Goal: Check status: Check status

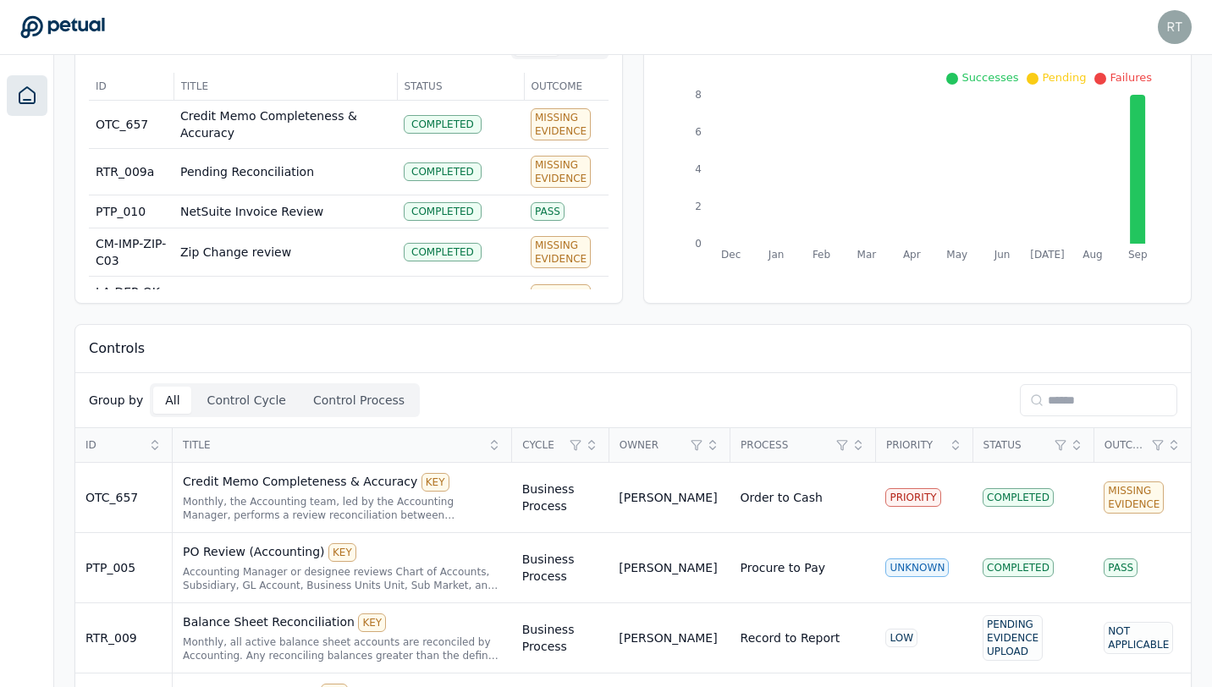
scroll to position [223, 0]
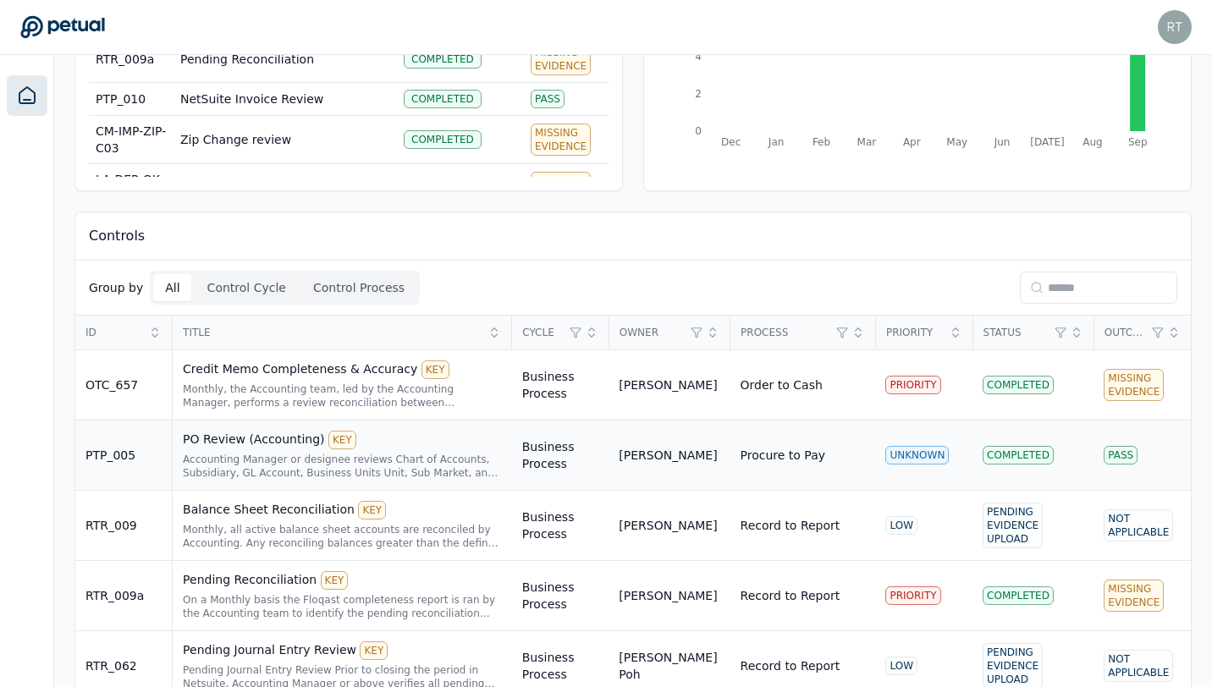
click at [400, 449] on div "PO Review (Accounting) KEY Accounting Manager or designee reviews Chart of Acco…" at bounding box center [342, 455] width 319 height 49
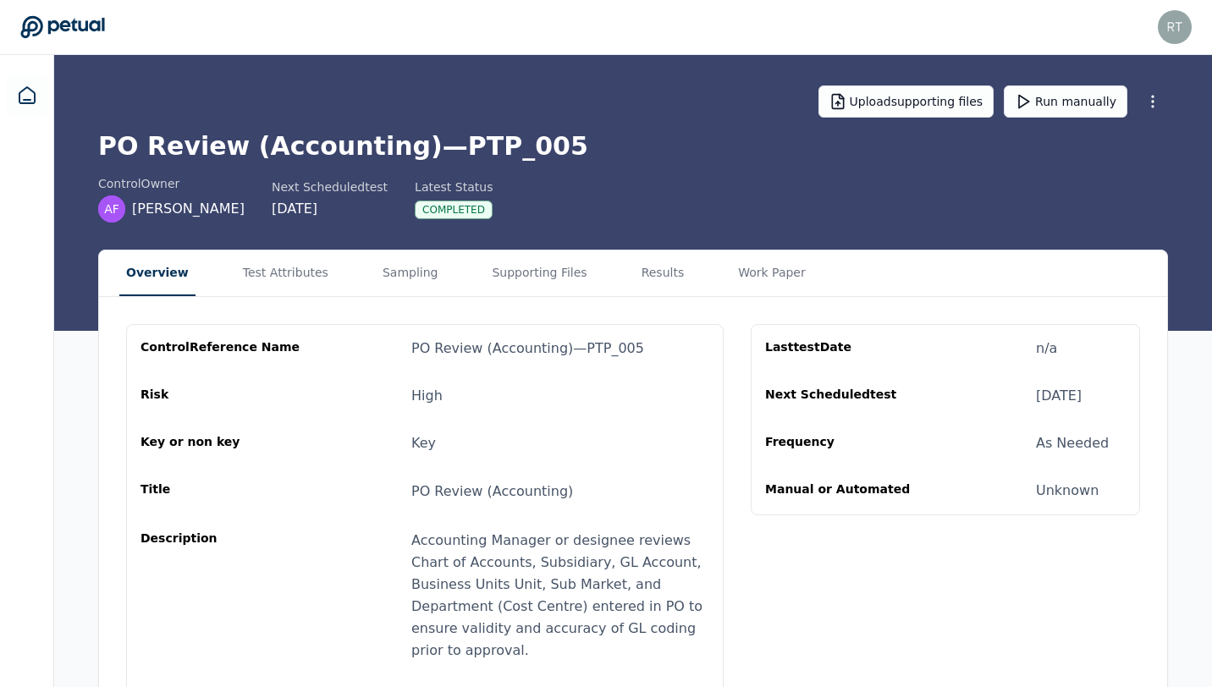
scroll to position [66, 0]
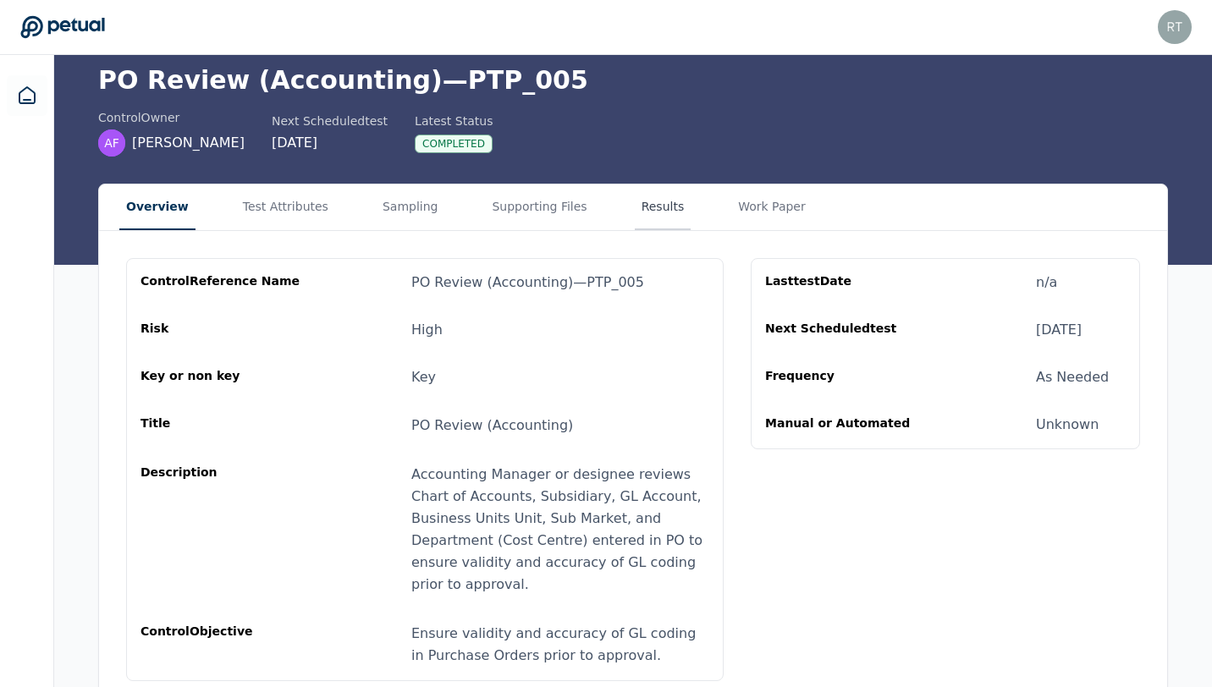
click at [636, 201] on main "Upload supporting files Run manually PO Review (Accounting) — PTP_005 control O…" at bounding box center [632, 349] width 1157 height 720
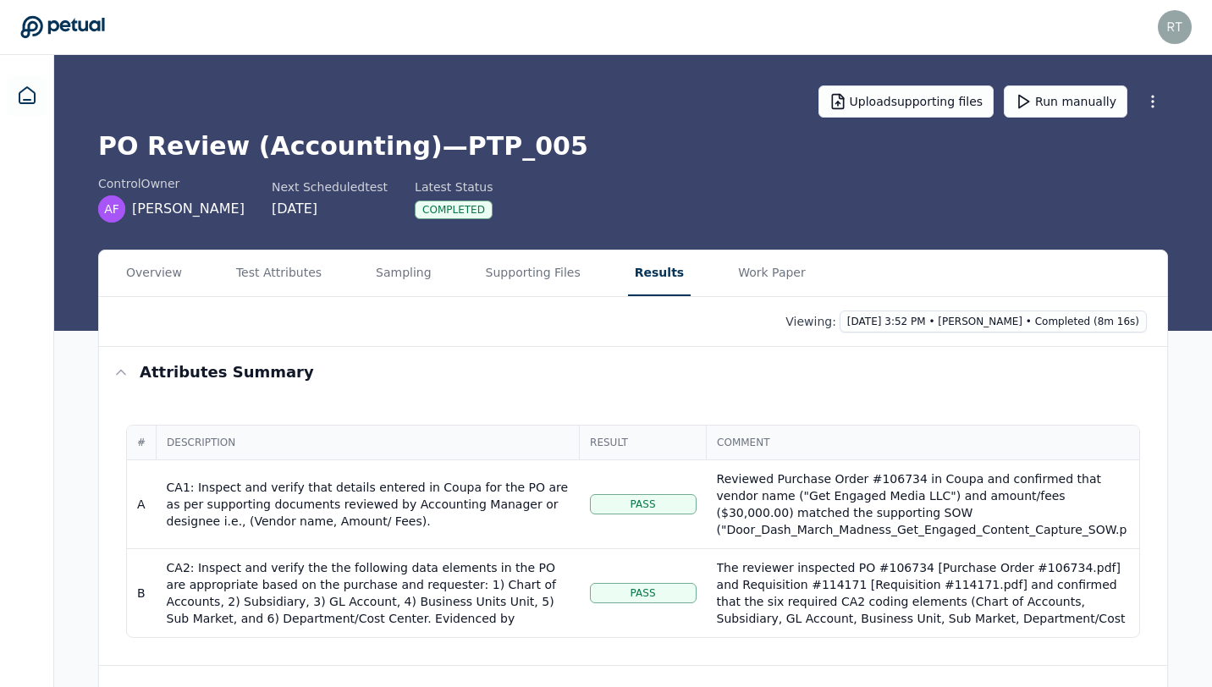
scroll to position [170, 0]
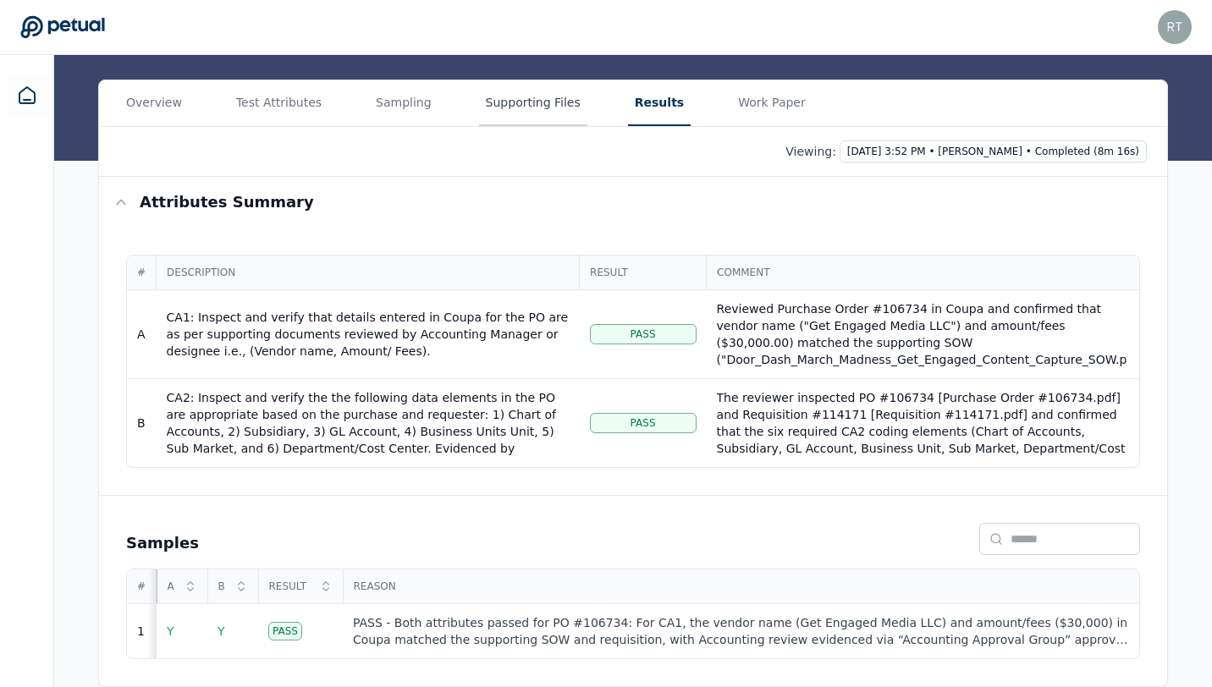
click at [496, 98] on main "Upload supporting files Run manually PO Review (Accounting) — PTP_005 control O…" at bounding box center [632, 286] width 1157 height 802
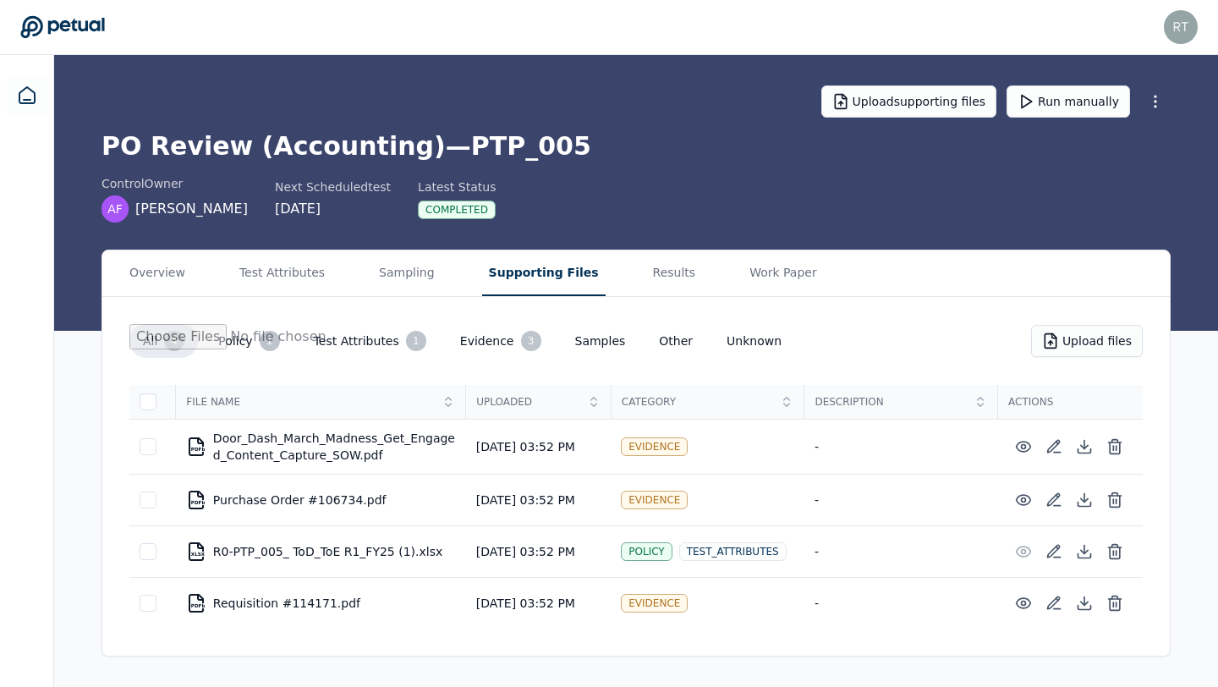
click at [481, 345] on button "Evidence 3" at bounding box center [501, 341] width 108 height 34
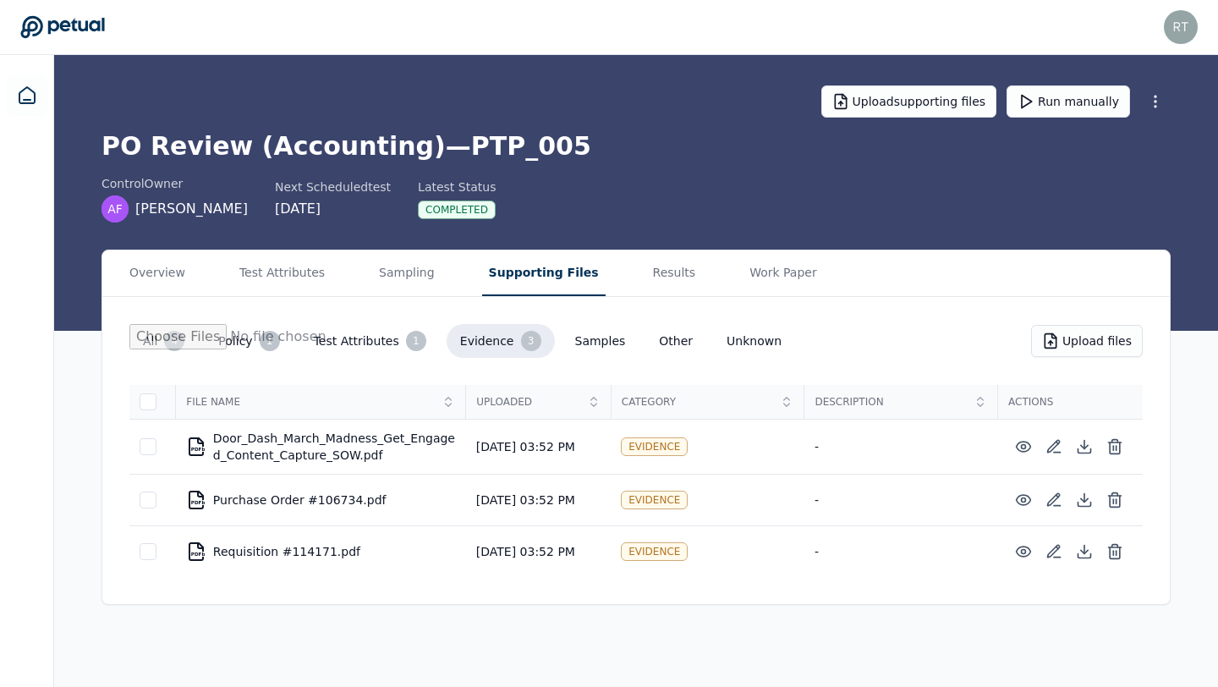
click at [151, 343] on button "All 4" at bounding box center [163, 341] width 69 height 34
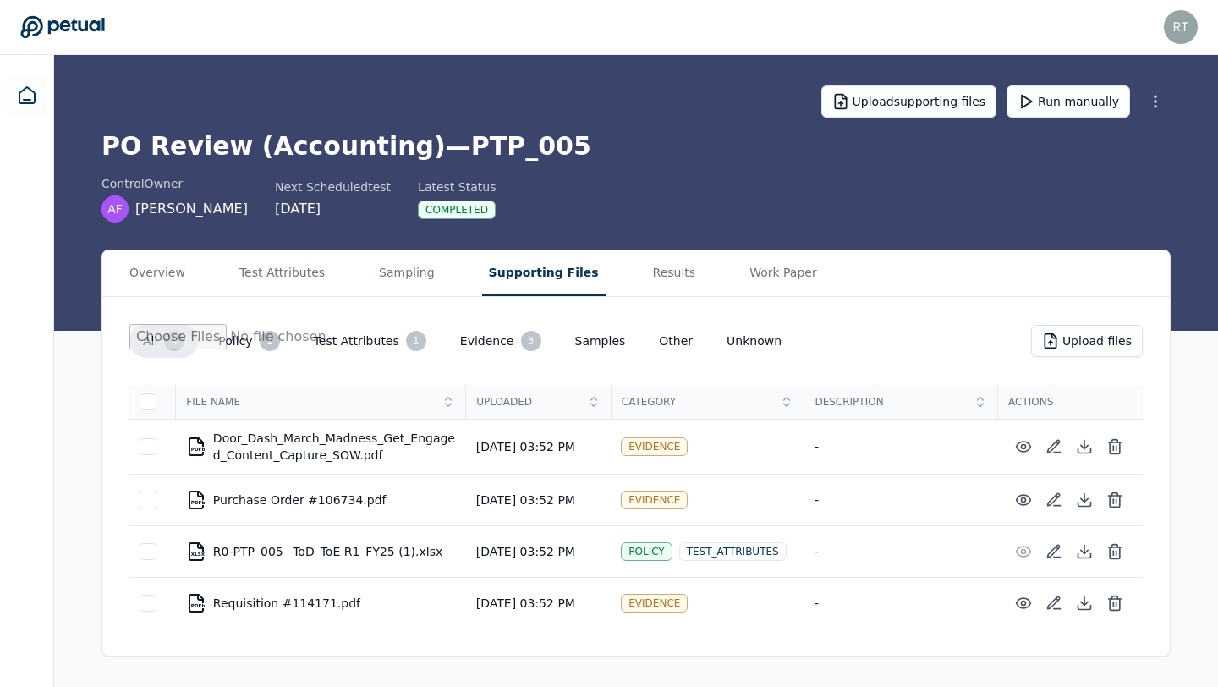
click at [585, 347] on button "Samples" at bounding box center [601, 341] width 78 height 30
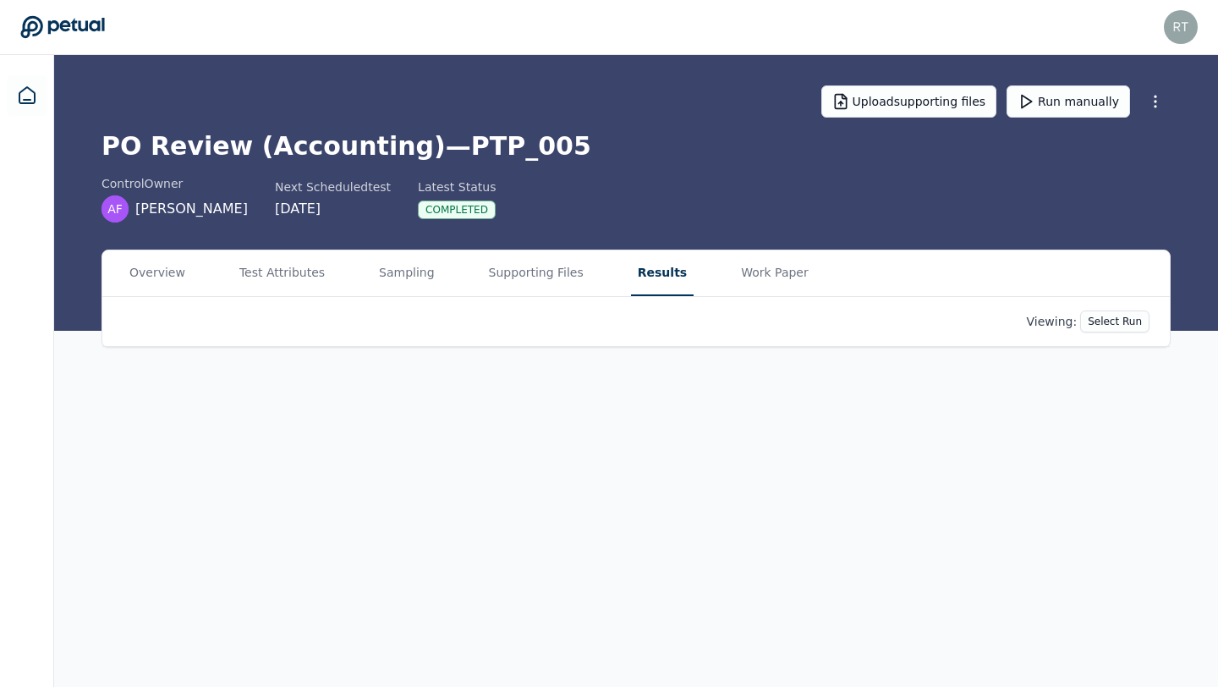
click at [662, 272] on button "Results" at bounding box center [662, 273] width 63 height 46
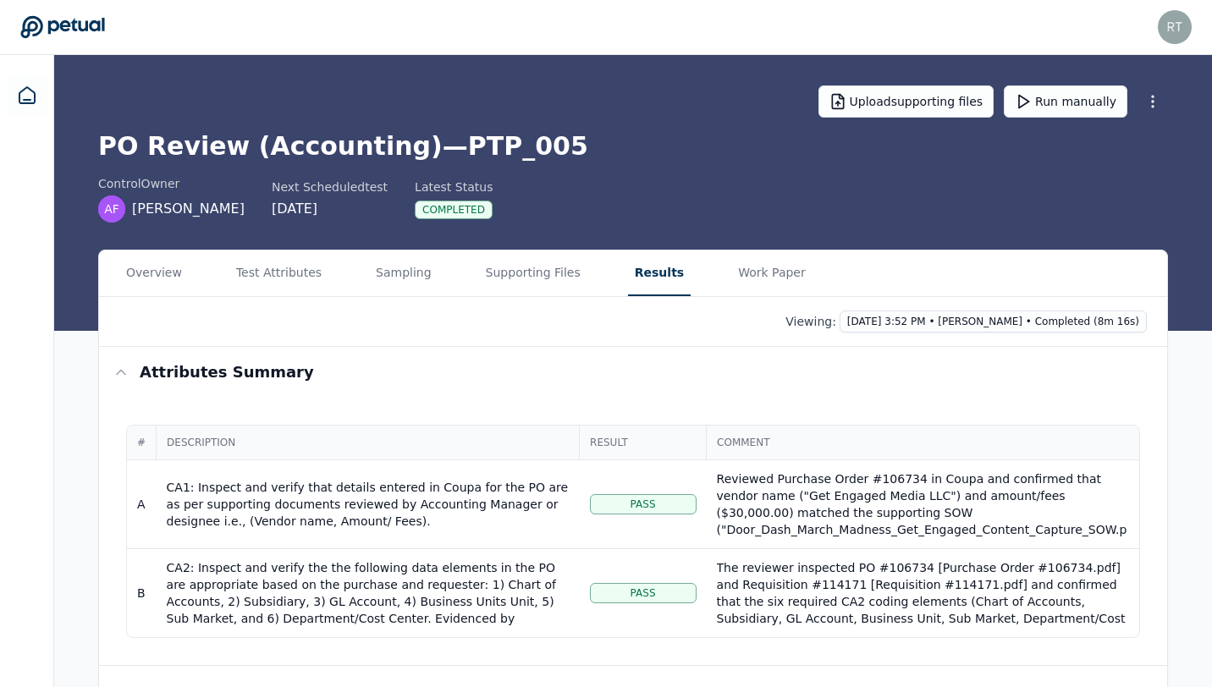
scroll to position [170, 0]
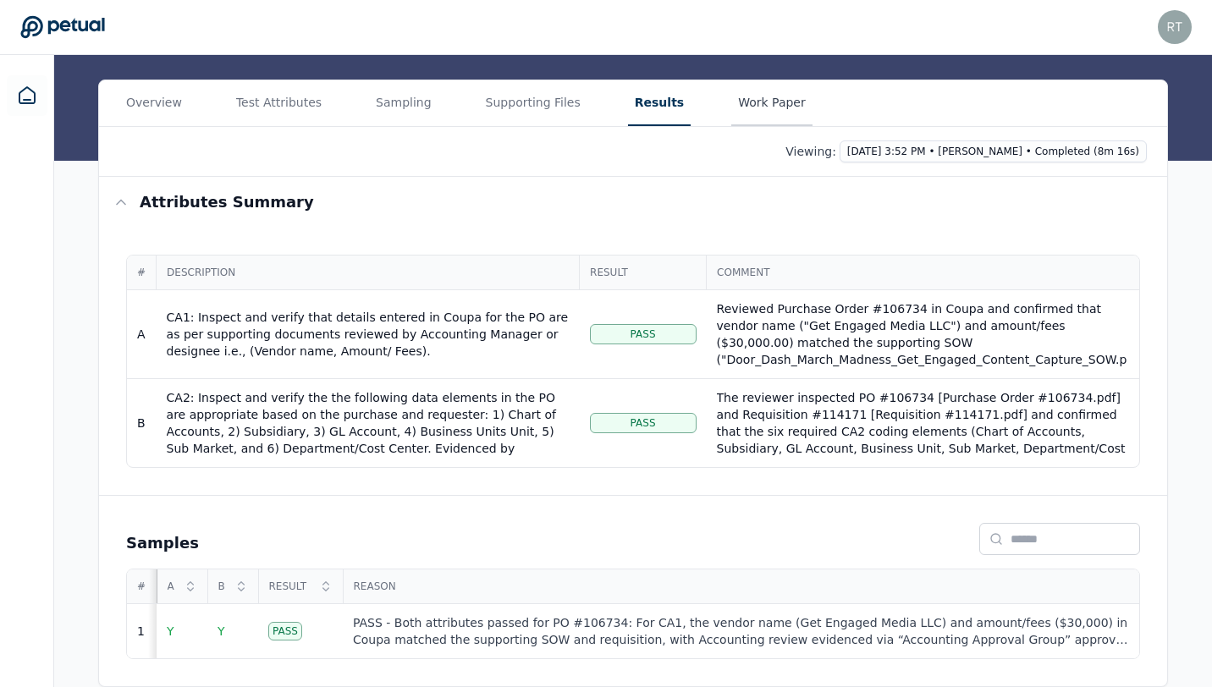
click at [745, 105] on main "Upload supporting files Run manually PO Review (Accounting) — PTP_005 control O…" at bounding box center [632, 286] width 1157 height 802
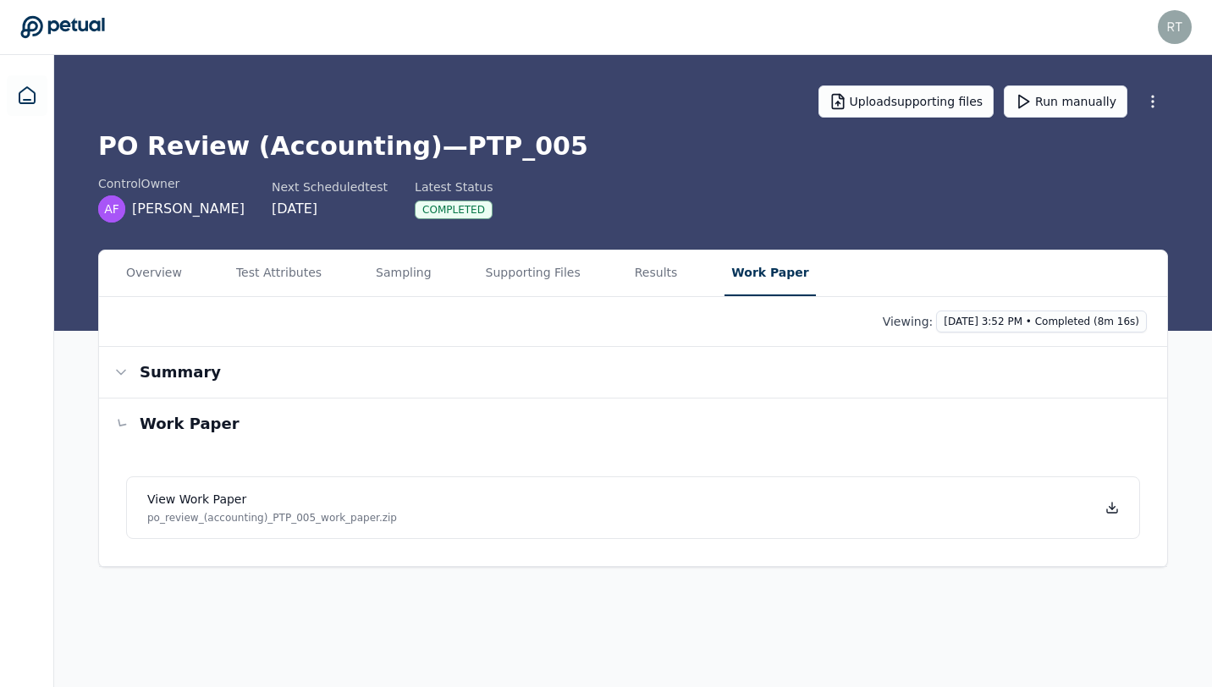
scroll to position [0, 0]
click at [149, 368] on h3 "Summary" at bounding box center [183, 372] width 81 height 24
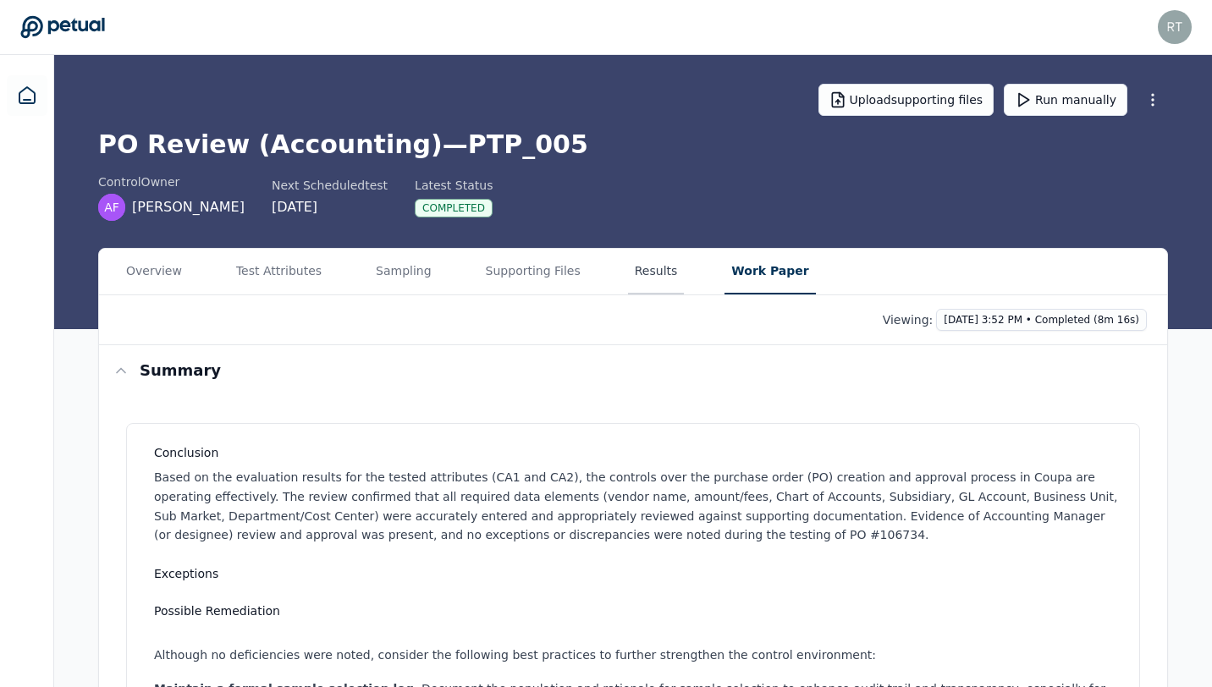
click at [628, 283] on button "Results" at bounding box center [656, 272] width 57 height 46
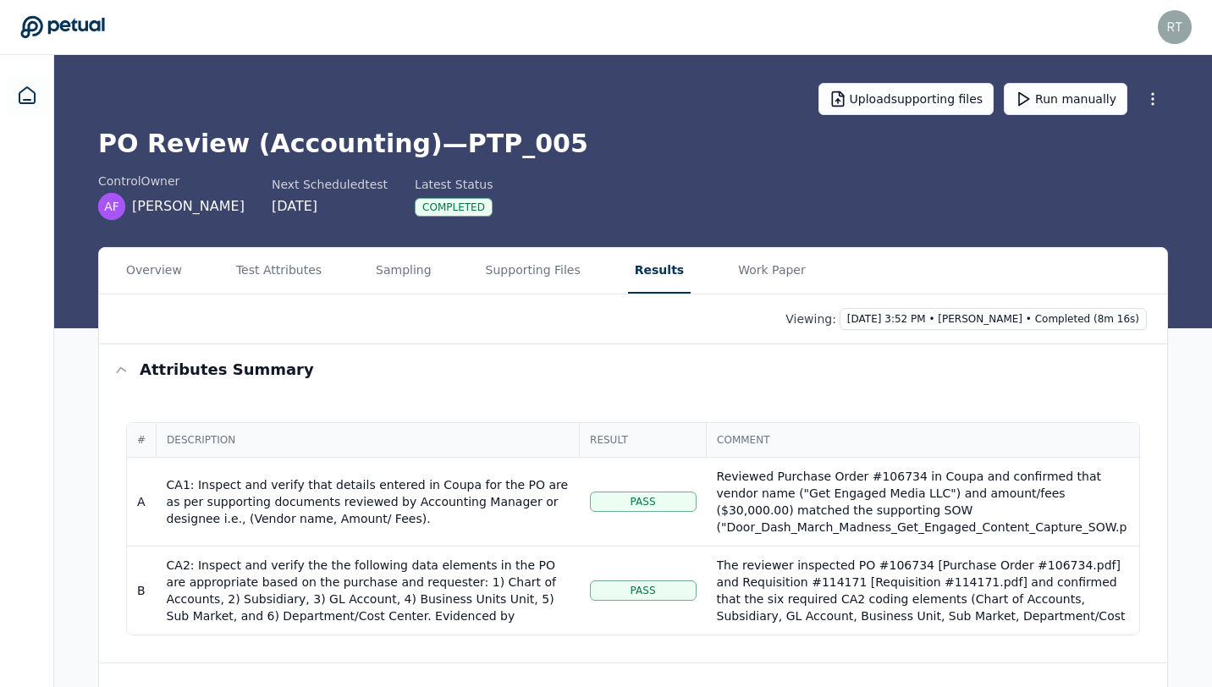
scroll to position [2, 0]
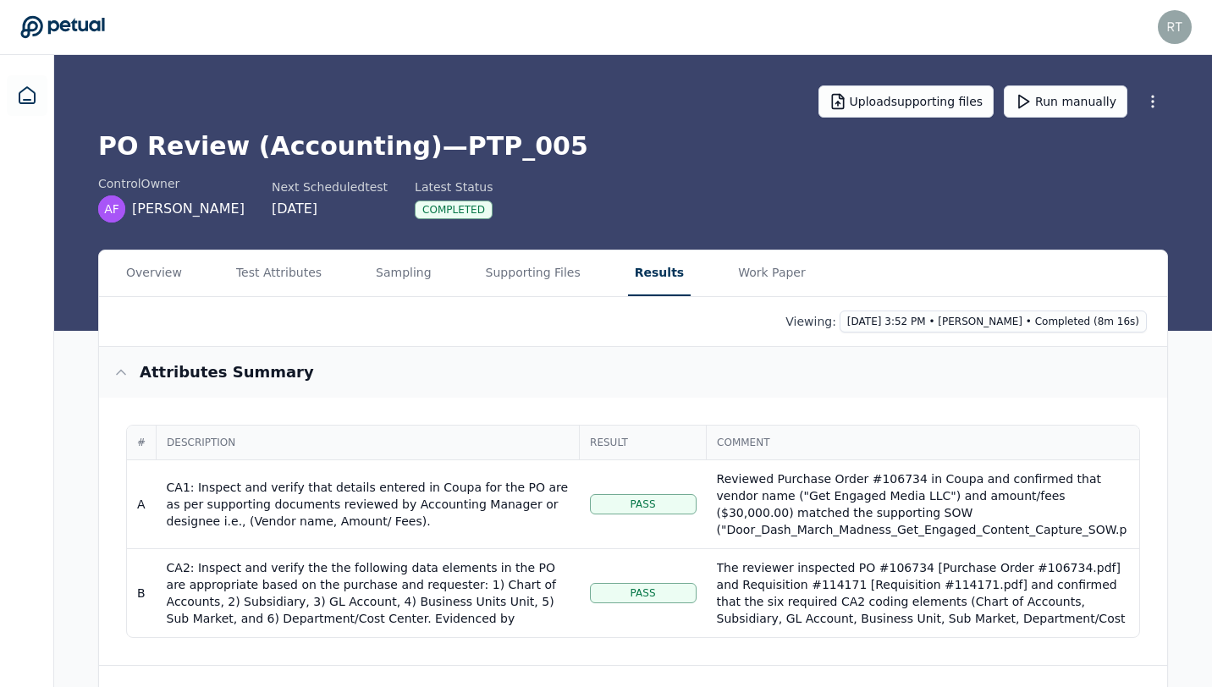
scroll to position [170, 0]
